Goal: Task Accomplishment & Management: Manage account settings

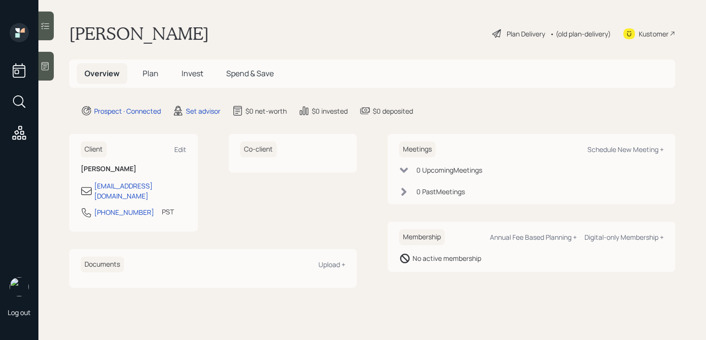
click at [40, 59] on div at bounding box center [45, 66] width 15 height 29
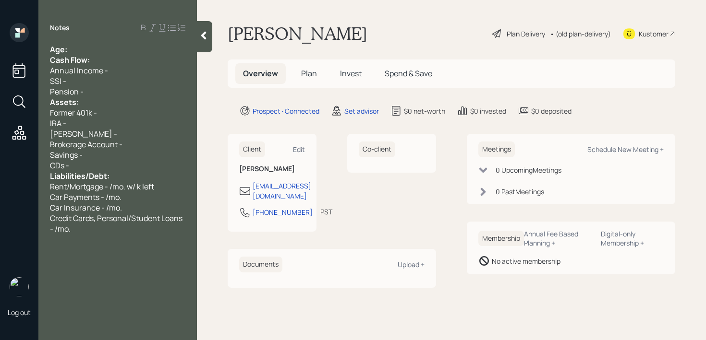
click at [92, 50] on div "Age:" at bounding box center [117, 49] width 135 height 11
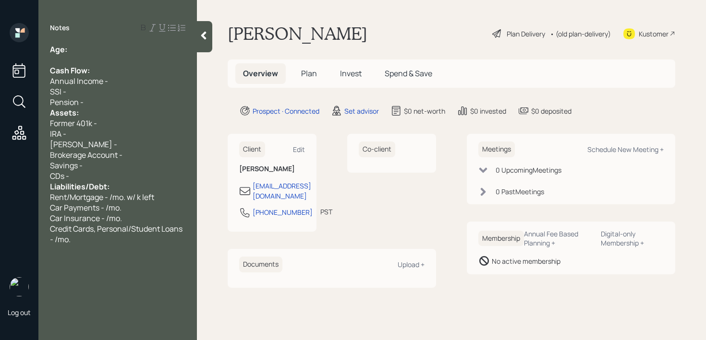
click at [103, 98] on div "Pension -" at bounding box center [117, 102] width 135 height 11
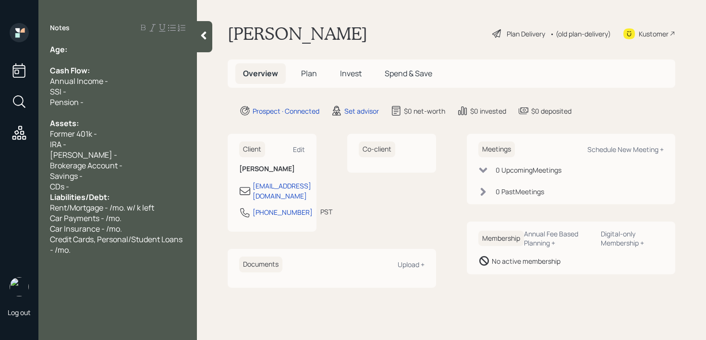
click at [118, 189] on div "CDs -" at bounding box center [117, 186] width 135 height 11
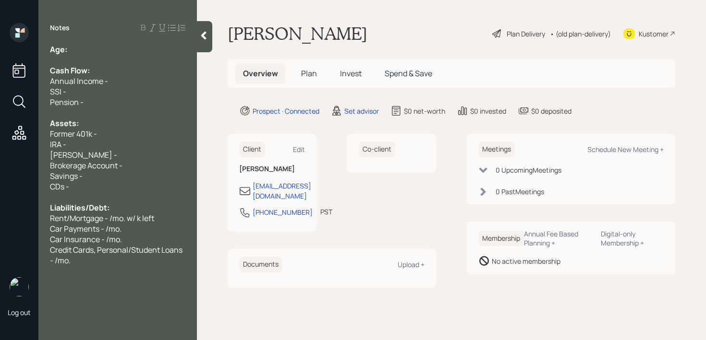
click at [86, 55] on div at bounding box center [117, 60] width 135 height 11
drag, startPoint x: 89, startPoint y: 61, endPoint x: 0, endPoint y: 61, distance: 88.8
click at [0, 61] on div "Log out Notes Age: Retired Cash Flow: Annual Income - SSI - Pension - Assets: F…" at bounding box center [353, 170] width 706 height 340
click at [116, 62] on div "Retired" at bounding box center [117, 60] width 135 height 11
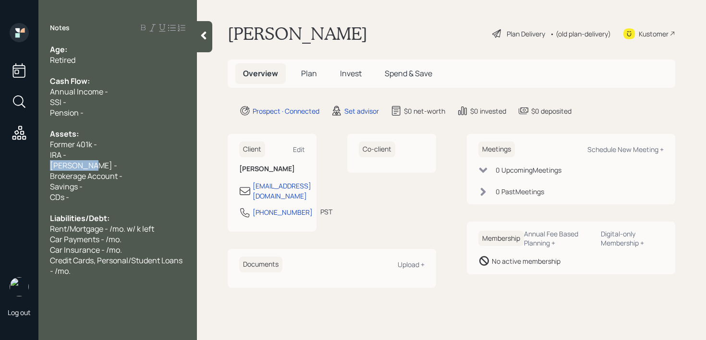
drag, startPoint x: 105, startPoint y: 168, endPoint x: 0, endPoint y: 168, distance: 105.1
click at [0, 168] on div "Log out Notes Age: Retired Cash Flow: Annual Income - SSI - Pension - Assets: F…" at bounding box center [353, 170] width 706 height 340
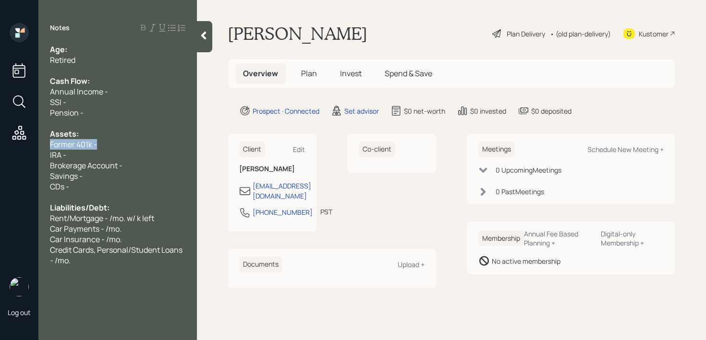
drag, startPoint x: 121, startPoint y: 140, endPoint x: 27, endPoint y: 140, distance: 94.1
click at [27, 140] on div "Log out Notes Age: Retired Cash Flow: Annual Income - SSI - Pension - Assets: F…" at bounding box center [353, 170] width 706 height 340
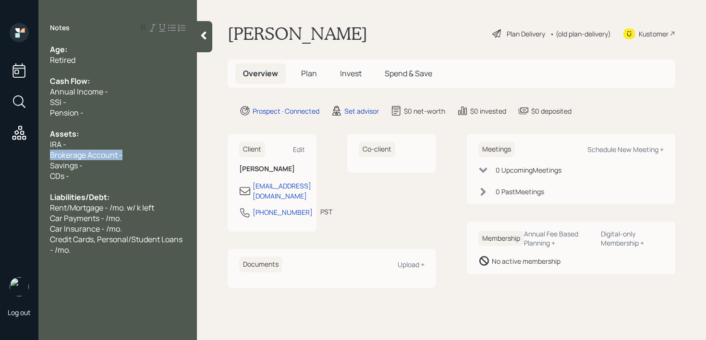
drag, startPoint x: 124, startPoint y: 155, endPoint x: 0, endPoint y: 155, distance: 124.3
click at [0, 155] on div "Log out Notes Age: Retired Cash Flow: Annual Income - SSI - Pension - Assets: I…" at bounding box center [353, 170] width 706 height 340
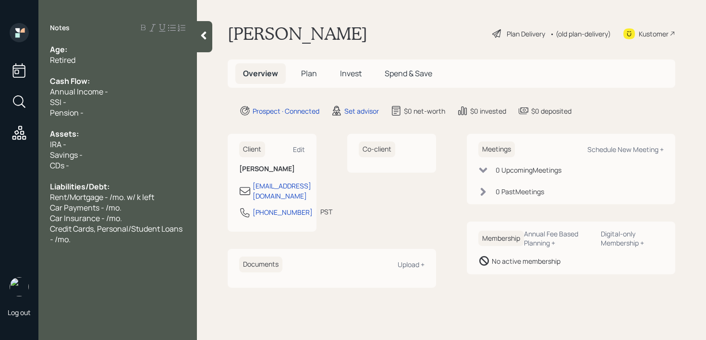
drag, startPoint x: 73, startPoint y: 165, endPoint x: 7, endPoint y: 165, distance: 66.3
click at [15, 165] on div "Log out Notes Age: Retired Cash Flow: Annual Income - SSI - Pension - Assets: I…" at bounding box center [353, 170] width 706 height 340
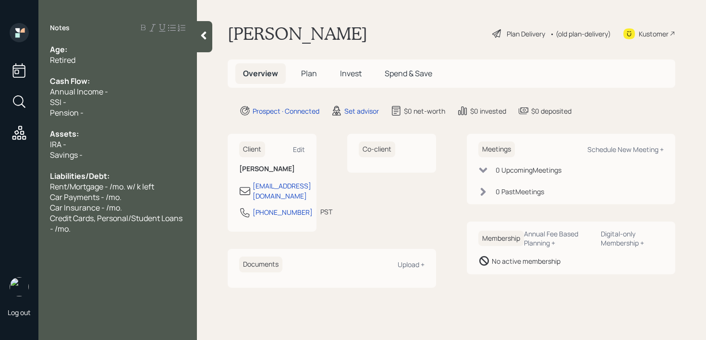
click at [77, 143] on div "IRA -" at bounding box center [117, 144] width 135 height 11
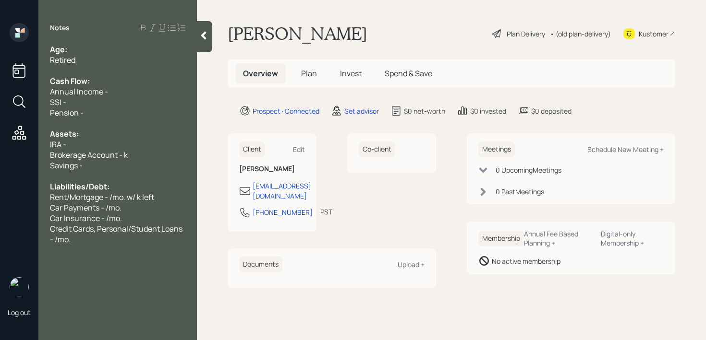
click at [122, 144] on div "IRA -" at bounding box center [117, 144] width 135 height 11
click at [141, 150] on div "Brokerage Account - k" at bounding box center [117, 155] width 135 height 11
click at [153, 233] on span "Credit Cards, Personal/Student Loans - /mo." at bounding box center [117, 234] width 134 height 21
click at [143, 241] on div "Credit Cards, Personal/Student Loans - /mo." at bounding box center [117, 234] width 135 height 21
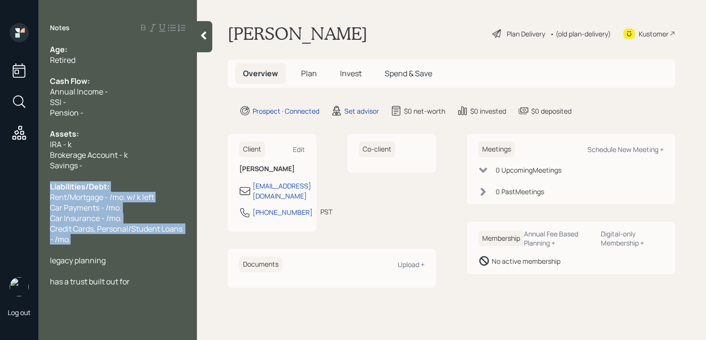
drag, startPoint x: 137, startPoint y: 238, endPoint x: 27, endPoint y: 186, distance: 121.1
click at [27, 186] on div "Log out Notes Age: Retired Cash Flow: Annual Income - SSI - Pension - Assets: I…" at bounding box center [353, 170] width 706 height 340
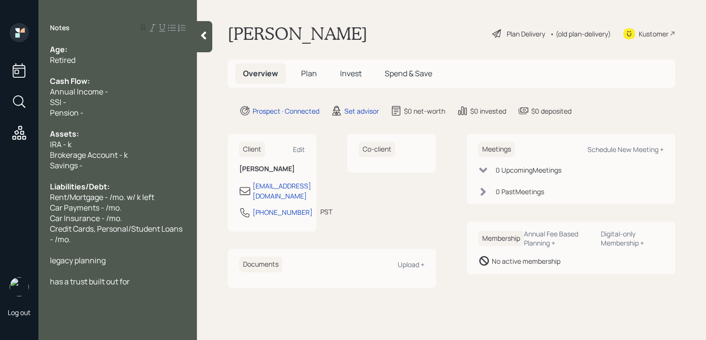
click at [65, 188] on span "Liabilities/Debt:" at bounding box center [80, 186] width 60 height 11
click at [104, 213] on span "Car Insurance - /mo." at bounding box center [86, 218] width 72 height 11
click at [125, 81] on div "Cash Flow:" at bounding box center [117, 81] width 135 height 11
click at [142, 48] on div "Age:" at bounding box center [117, 49] width 135 height 11
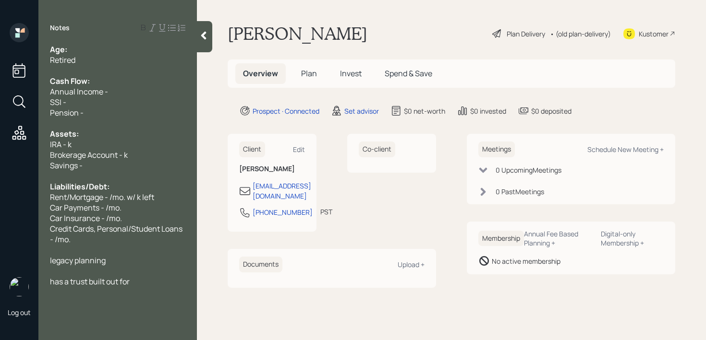
click at [96, 161] on div "Savings -" at bounding box center [117, 165] width 135 height 11
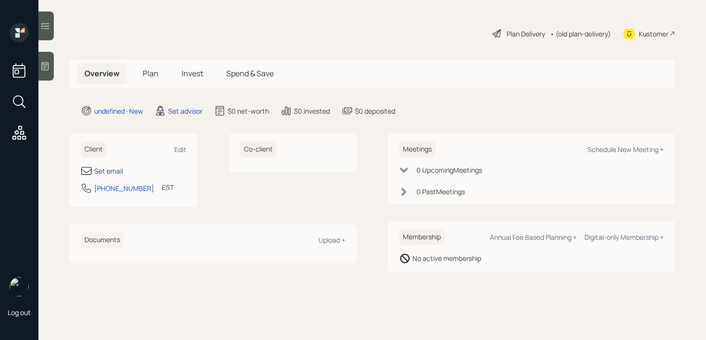
click at [111, 172] on div "Set email" at bounding box center [108, 171] width 29 height 10
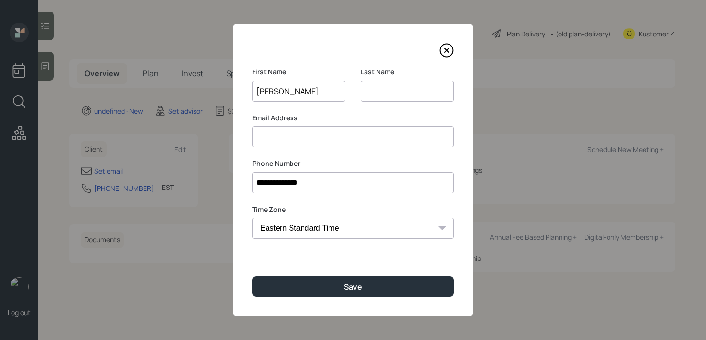
type input "[PERSON_NAME]"
